Goal: Communication & Community: Participate in discussion

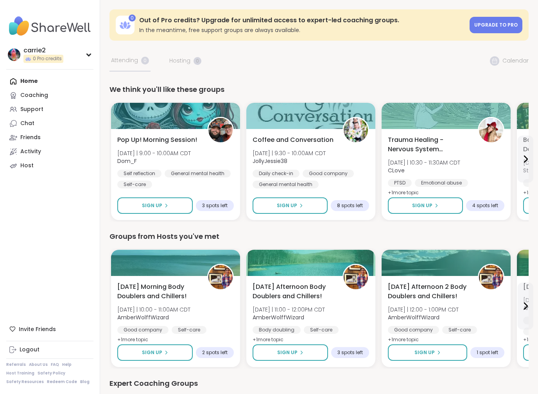
scroll to position [1, 0]
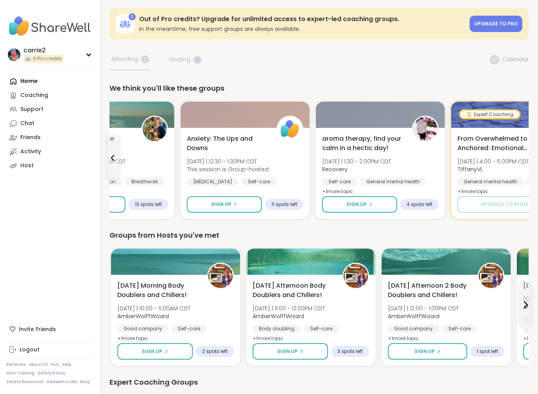
click at [452, 167] on div "From Overwhelmed to Anchored: Emotional Regulation [DATE] | 4:00 - 5:00PM CDT T…" at bounding box center [515, 173] width 129 height 91
click at [291, 202] on span "11 spots left" at bounding box center [285, 204] width 26 height 6
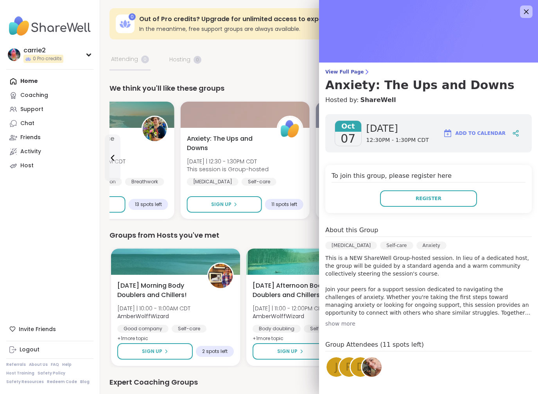
click at [278, 232] on div "Groups from Hosts you've met" at bounding box center [319, 235] width 419 height 11
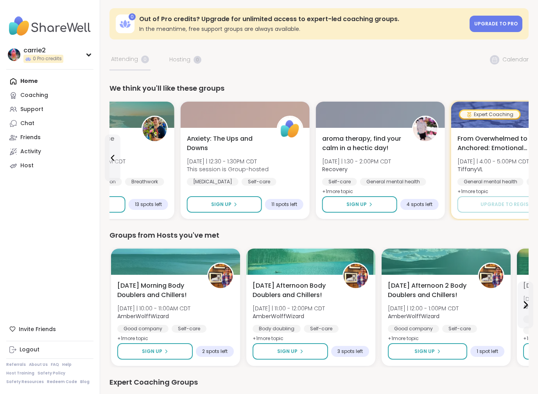
click at [303, 203] on div "11 spots left" at bounding box center [284, 204] width 38 height 11
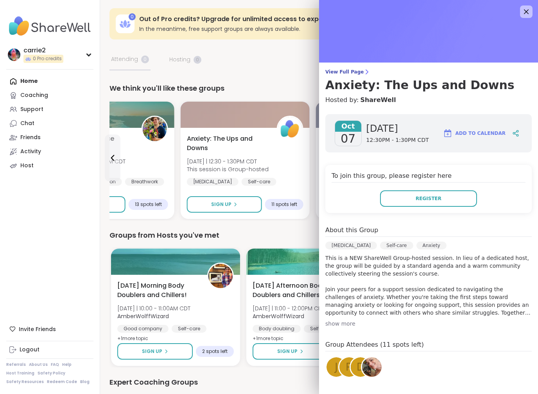
click at [374, 362] on img at bounding box center [372, 368] width 20 height 20
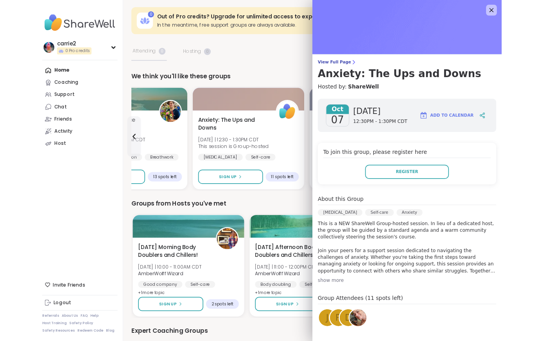
scroll to position [23, 0]
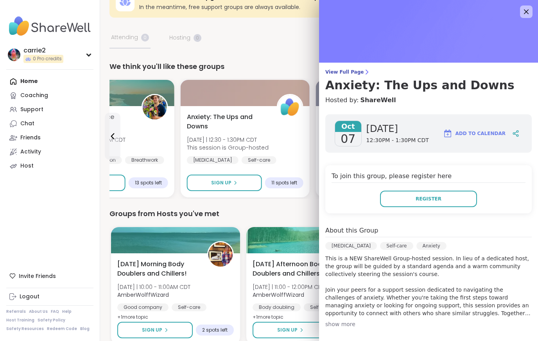
click at [279, 209] on div "Groups from Hosts you've met" at bounding box center [319, 213] width 419 height 11
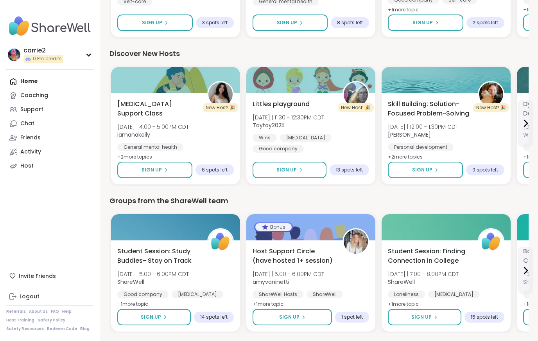
scroll to position [797, 0]
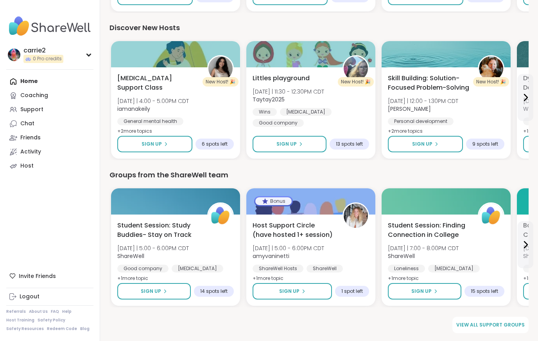
click at [13, 106] on icon at bounding box center [13, 110] width 8 height 8
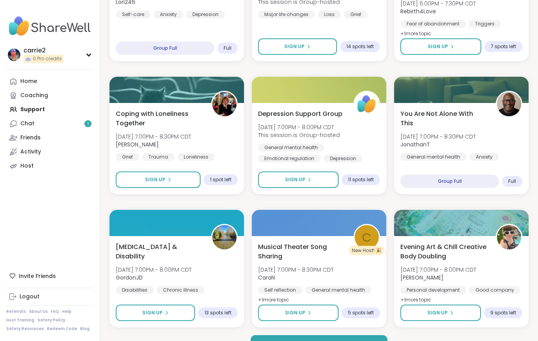
scroll to position [1382, 0]
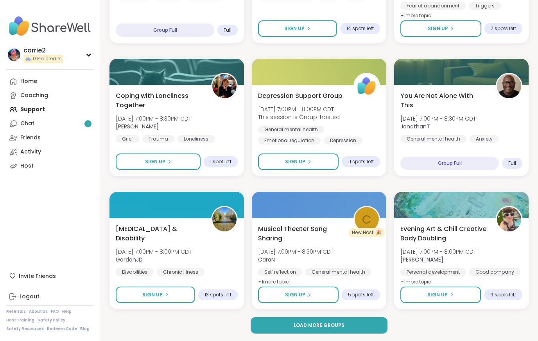
click at [360, 322] on button "Load more groups" at bounding box center [319, 325] width 137 height 16
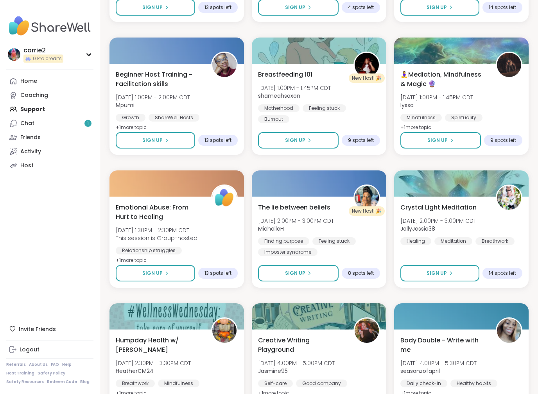
scroll to position [2866, 0]
click at [44, 121] on link "Chat 1" at bounding box center [49, 124] width 87 height 14
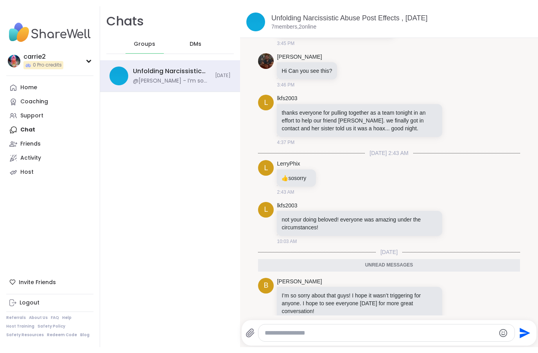
scroll to position [1271, 0]
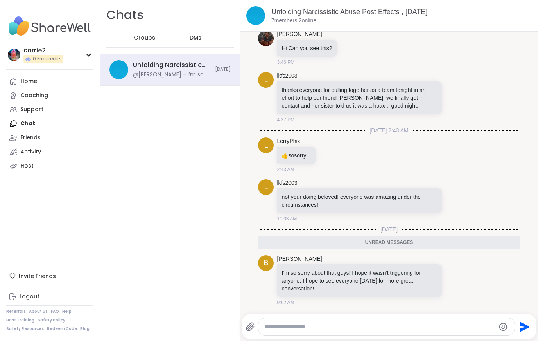
click at [324, 328] on textarea "Type your message" at bounding box center [380, 327] width 231 height 8
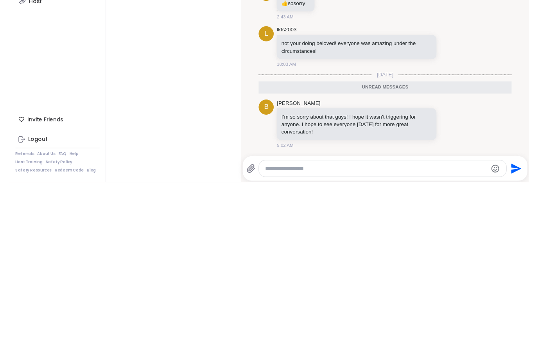
scroll to position [1259, 0]
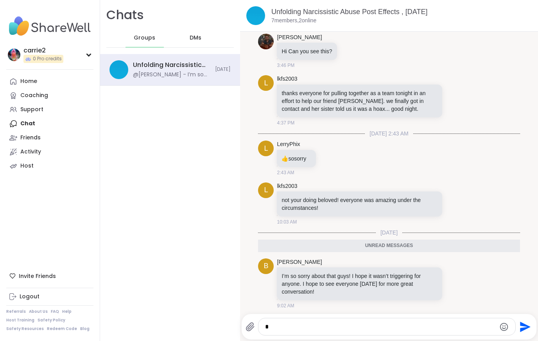
click at [294, 325] on textarea "*" at bounding box center [380, 327] width 231 height 8
click at [434, 330] on textarea "**********" at bounding box center [380, 327] width 231 height 8
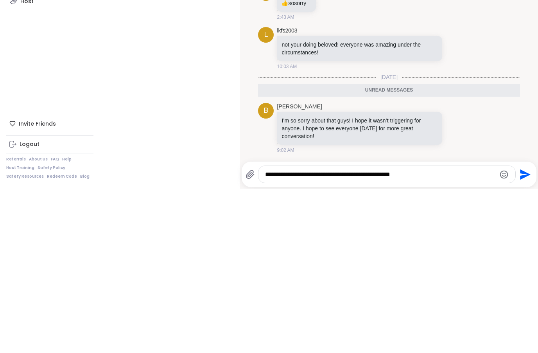
scroll to position [1255, 0]
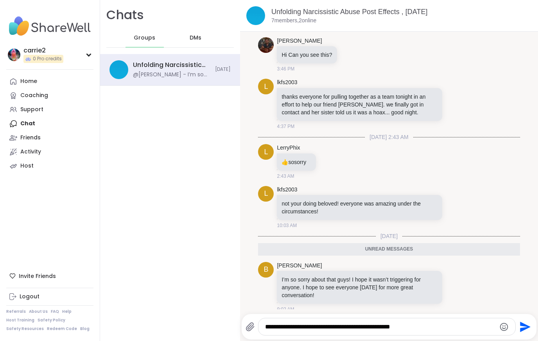
click at [439, 327] on textarea "**********" at bounding box center [380, 327] width 231 height 8
click at [439, 324] on textarea "**********" at bounding box center [380, 327] width 231 height 8
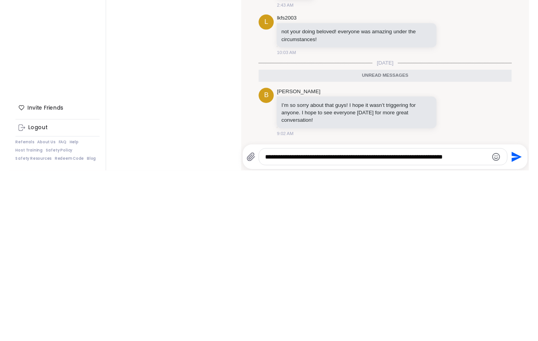
scroll to position [1259, 0]
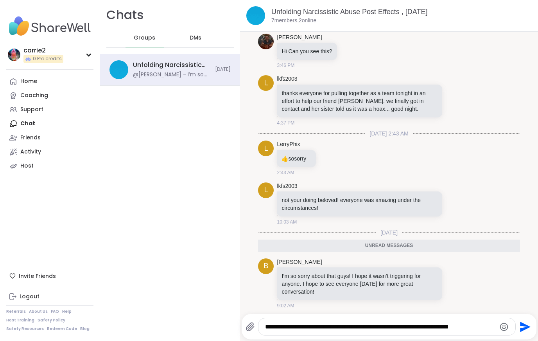
type textarea "**********"
click at [500, 328] on icon "Emoji picker" at bounding box center [504, 326] width 9 height 9
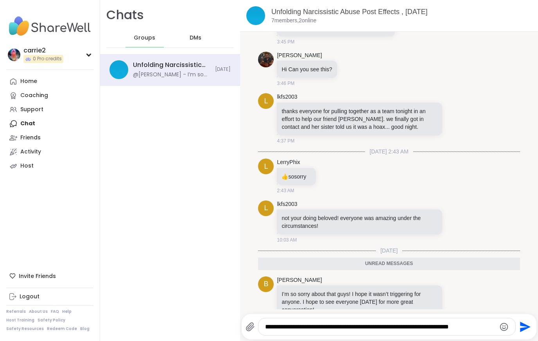
click at [491, 327] on textarea "**********" at bounding box center [380, 327] width 231 height 8
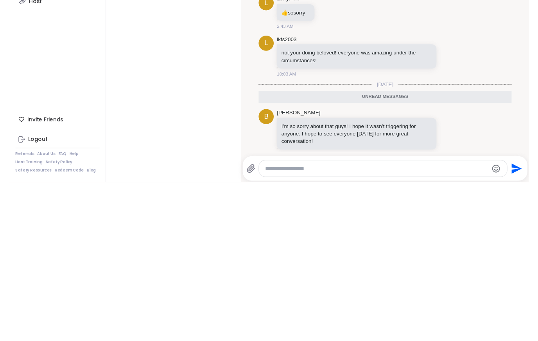
scroll to position [1289, 0]
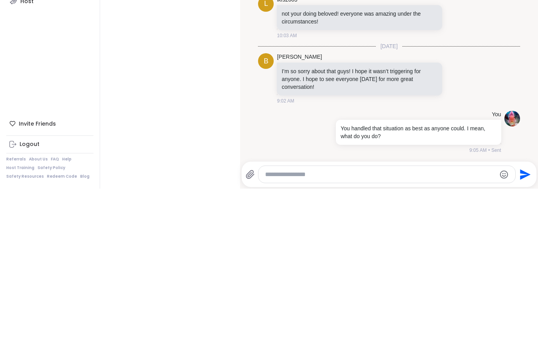
click at [400, 289] on p "You handled that situation as best as anyone could. I mean, what do you do?" at bounding box center [419, 297] width 156 height 16
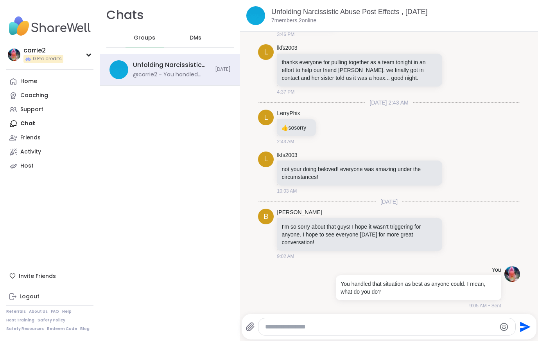
click at [389, 295] on p "You handled that situation as best as anyone could. I mean, what do you do?" at bounding box center [419, 288] width 156 height 16
click at [393, 295] on p "You handled that situation as best as anyone could. I mean, what do you do?" at bounding box center [419, 288] width 156 height 16
click at [392, 295] on p "You handled that situation as best as anyone could. I mean, what do you do?" at bounding box center [419, 288] width 156 height 16
click at [385, 292] on p "You handled that situation as best as anyone could. I mean, what do you do?" at bounding box center [419, 288] width 156 height 16
click at [386, 295] on p "You handled that situation as best as anyone could. I mean, what do you do?" at bounding box center [419, 288] width 156 height 16
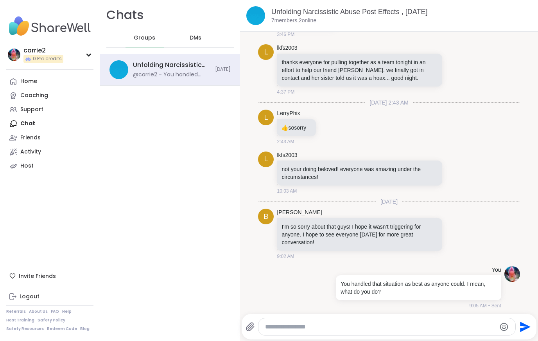
click at [398, 295] on p "You handled that situation as best as anyone could. I mean, what do you do?" at bounding box center [419, 288] width 156 height 16
click at [417, 295] on p "You handled that situation as best as anyone could. I mean, what do you do?" at bounding box center [419, 288] width 156 height 16
click at [475, 288] on p "You handled that situation as best as anyone could. I mean, what do you do?" at bounding box center [419, 288] width 156 height 16
click at [385, 295] on p "You handled that situation as best as anyone could. I mean, what do you do?" at bounding box center [419, 288] width 156 height 16
click at [406, 295] on p "You handled that situation as best as anyone could. I mean, what do you do?" at bounding box center [419, 288] width 156 height 16
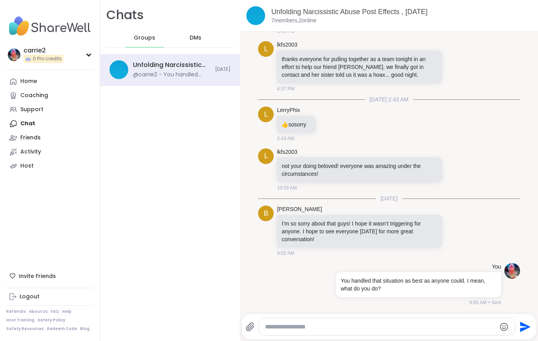
scroll to position [1290, 0]
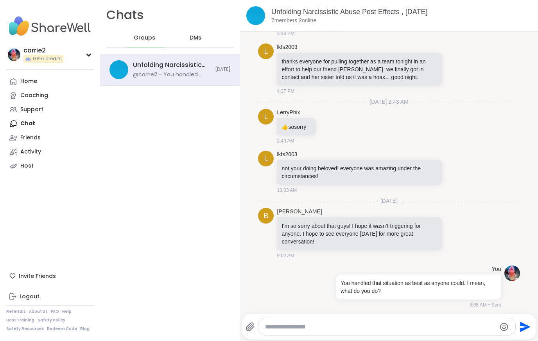
click at [395, 299] on div "You handled that situation as best as anyone could. I mean, what do you do?" at bounding box center [418, 286] width 165 height 25
click at [225, 293] on div "Chats Groups DMs Unfolding Narcissistic Abuse Post Effects , [DATE] @carrie2 - …" at bounding box center [170, 170] width 140 height 341
click at [387, 309] on div "[DATE] 3:05 PM [PERSON_NAME] i feel like there is an echo 3:05 PM b [PERSON_NAM…" at bounding box center [389, 173] width 298 height 282
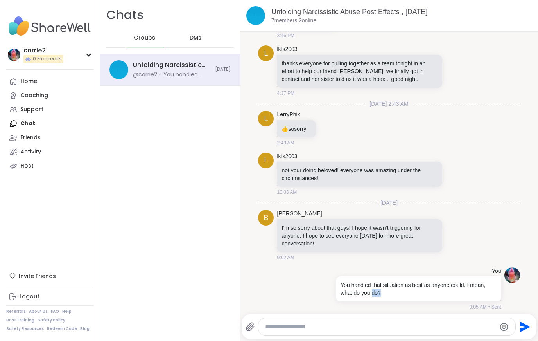
click at [399, 301] on div "You handled that situation as best as anyone could. I mean, what do you do?" at bounding box center [418, 288] width 165 height 25
click at [402, 297] on p "You handled that situation as best as anyone could. I mean, what do you do?" at bounding box center [419, 289] width 156 height 16
click at [270, 330] on textarea "Type your message" at bounding box center [380, 327] width 231 height 8
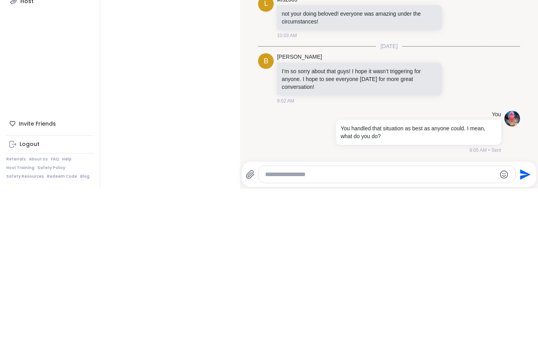
click at [388, 289] on p "You handled that situation as best as anyone could. I mean, what do you do?" at bounding box center [419, 297] width 156 height 16
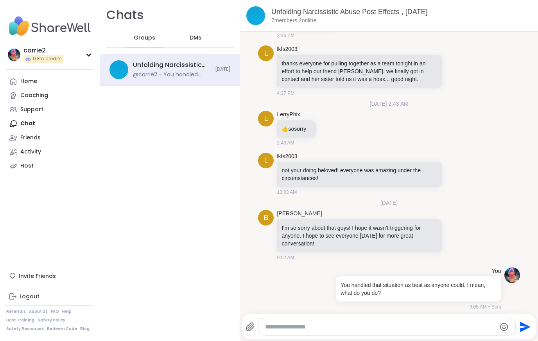
click at [379, 291] on p "You handled that situation as best as anyone could. I mean, what do you do?" at bounding box center [419, 289] width 156 height 16
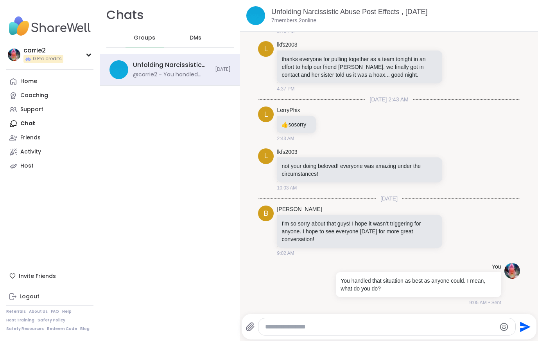
scroll to position [1302, 0]
click at [342, 291] on p "You handled that situation as best as anyone could. I mean, what do you do?" at bounding box center [419, 285] width 156 height 16
click at [347, 291] on p "You handled that situation as best as anyone could. I mean, what do you do?" at bounding box center [419, 285] width 156 height 16
click at [356, 301] on div "9:05 AM • Sent" at bounding box center [417, 302] width 167 height 7
click at [266, 325] on textarea "Type your message" at bounding box center [380, 327] width 231 height 8
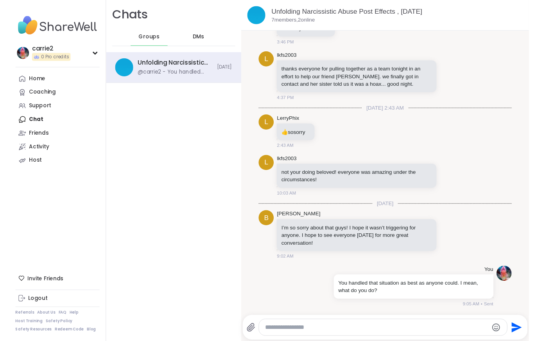
scroll to position [1289, 0]
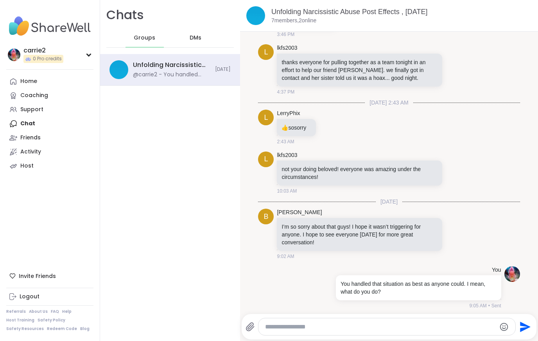
click at [268, 327] on textarea "Type your message" at bounding box center [380, 327] width 231 height 8
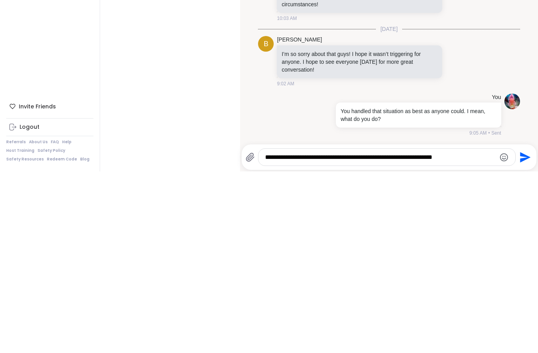
type textarea "**********"
click at [521, 333] on icon "Send" at bounding box center [525, 338] width 11 height 11
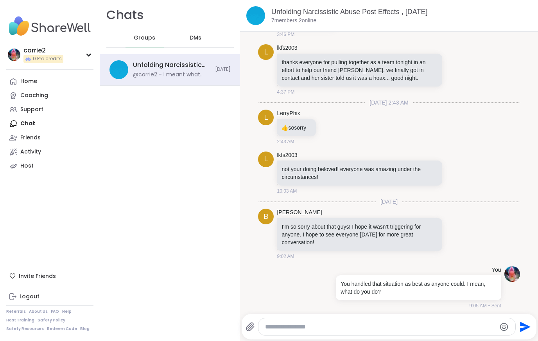
scroll to position [1351, 0]
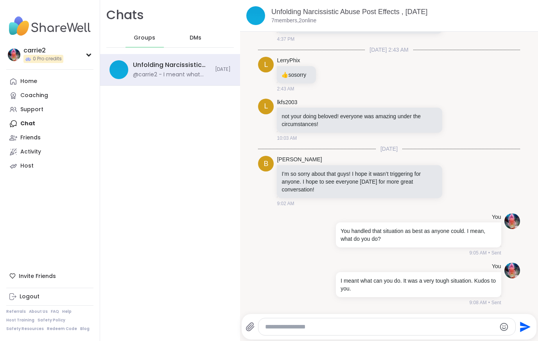
click at [16, 39] on img at bounding box center [49, 26] width 87 height 27
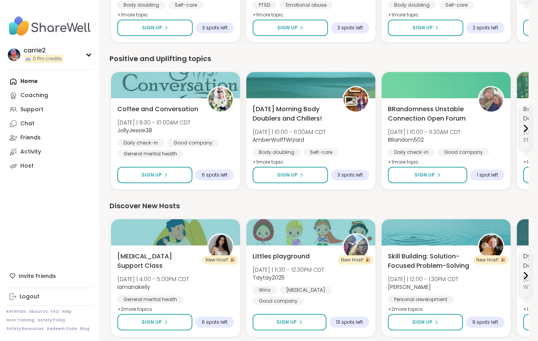
scroll to position [619, 0]
